Goal: Task Accomplishment & Management: Use online tool/utility

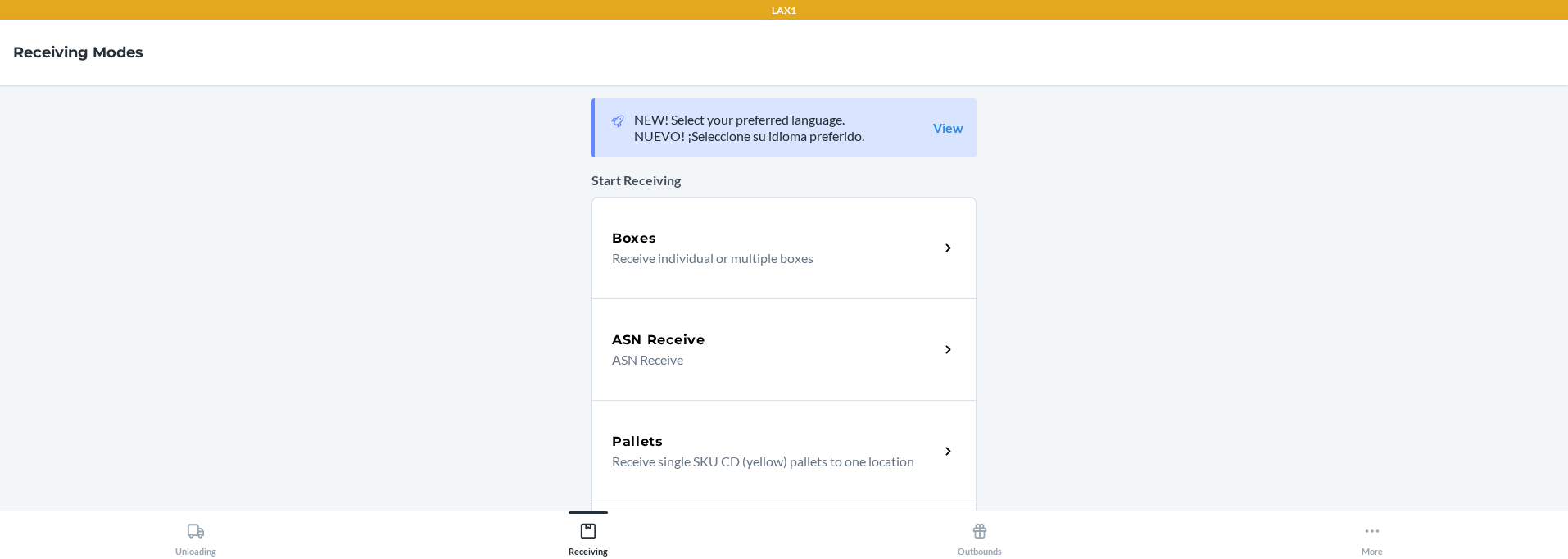
click at [686, 249] on p "Receive individual or multiple boxes" at bounding box center [769, 258] width 314 height 20
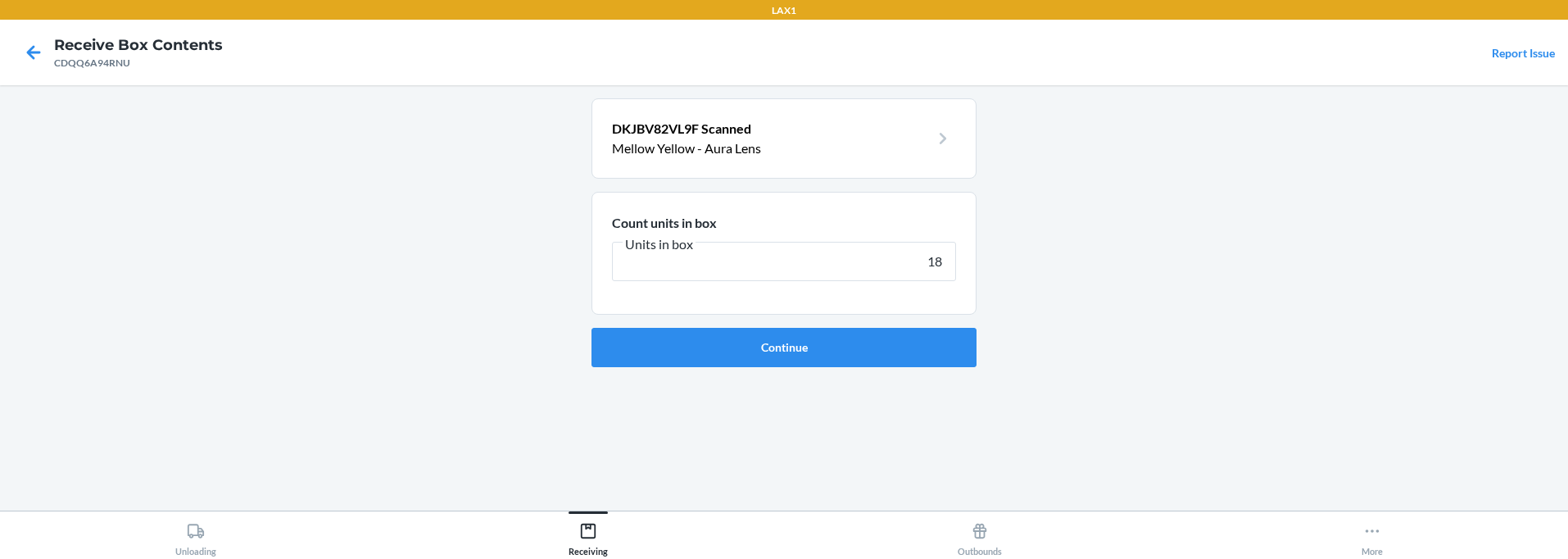
type input "180"
click button "Continue" at bounding box center [784, 348] width 385 height 40
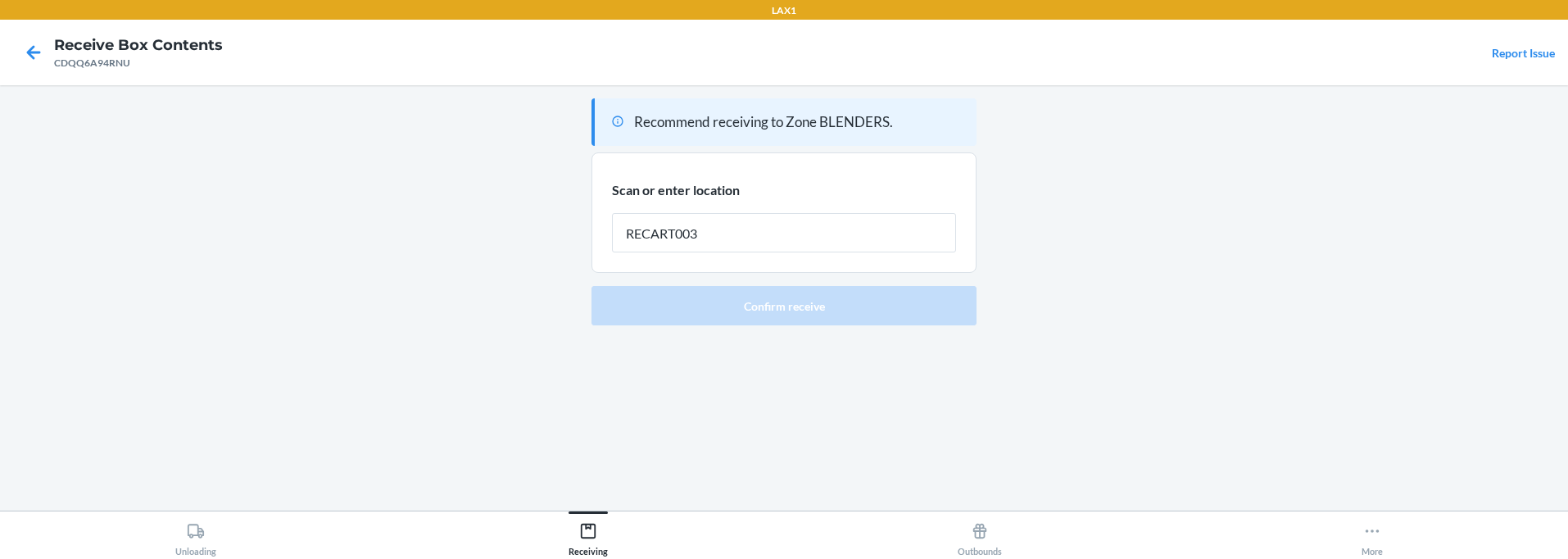
type input "RECART003"
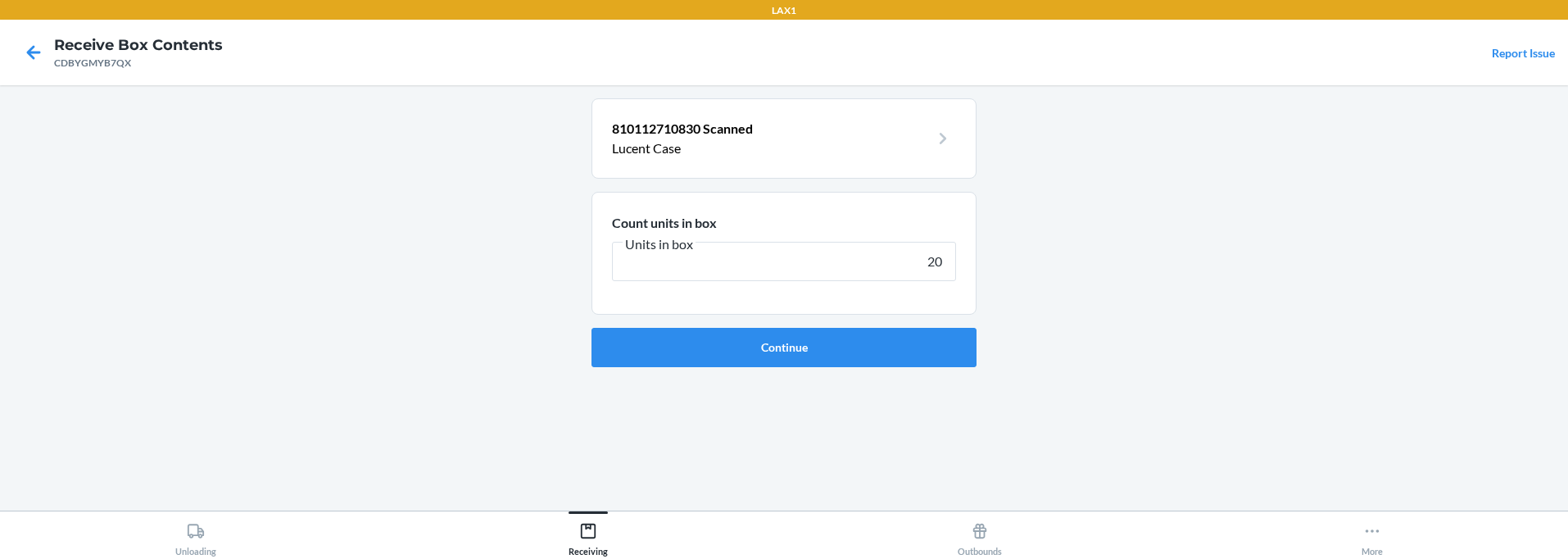
type input "200"
click button "Continue" at bounding box center [784, 348] width 385 height 40
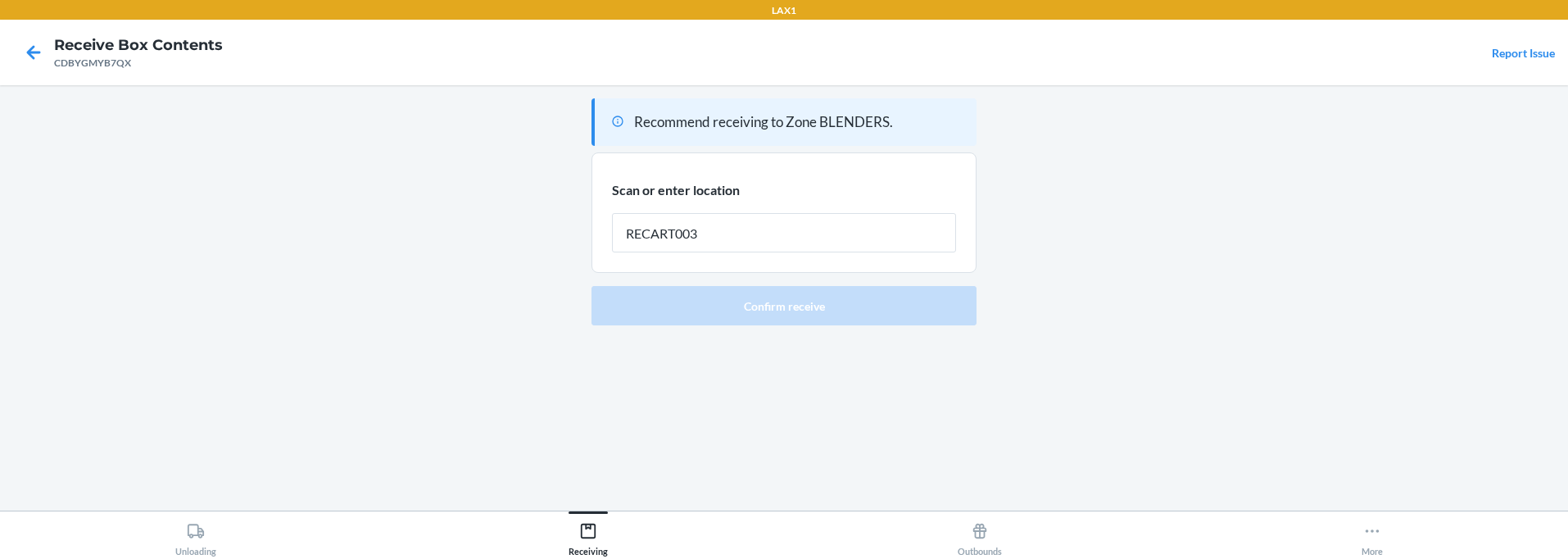
type input "RECART003"
